Goal: Task Accomplishment & Management: Manage account settings

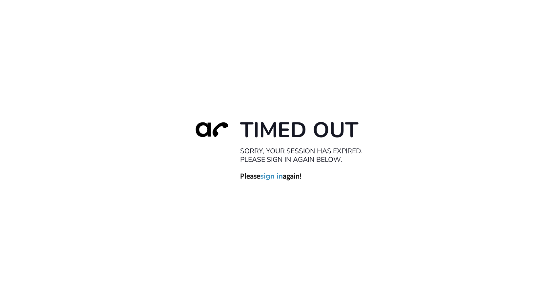
click at [277, 178] on link "sign in" at bounding box center [271, 175] width 23 height 9
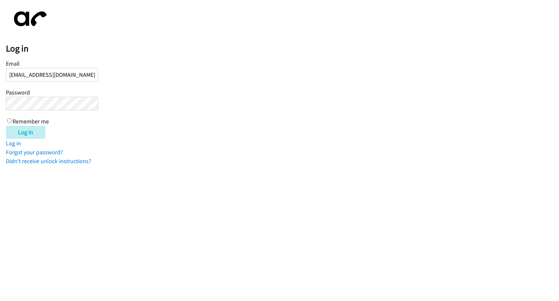
type input "kroderos@lendingpoint.com"
click at [6, 126] on input "Log in" at bounding box center [25, 132] width 39 height 13
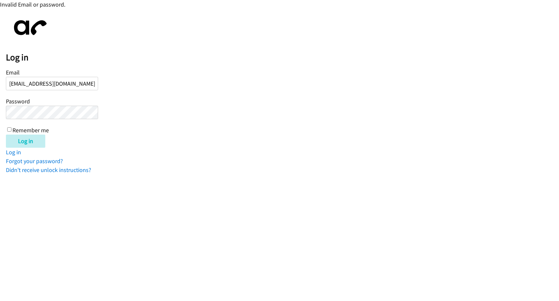
click at [6, 134] on input "Log in" at bounding box center [25, 140] width 39 height 13
